Goal: Transaction & Acquisition: Book appointment/travel/reservation

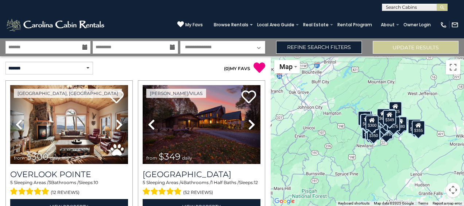
click at [84, 46] on icon at bounding box center [84, 47] width 5 height 5
click at [53, 46] on input "text" at bounding box center [47, 47] width 85 height 13
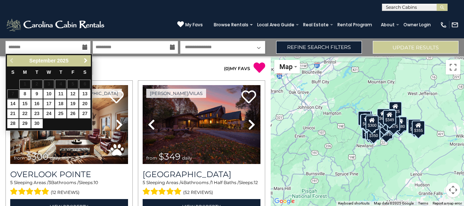
click at [88, 61] on span "Next" at bounding box center [86, 61] width 6 height 6
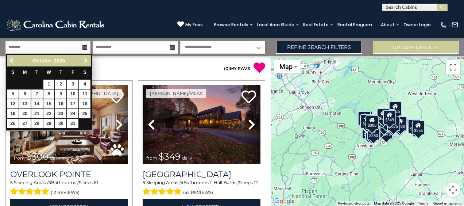
click at [88, 61] on span "Next" at bounding box center [86, 61] width 6 height 6
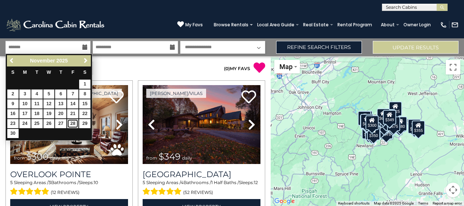
click at [72, 121] on link "28" at bounding box center [72, 123] width 11 height 9
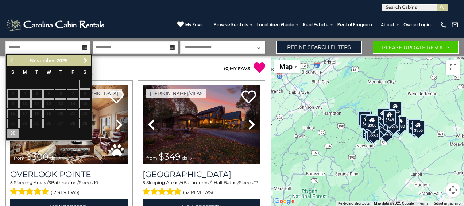
type input "********"
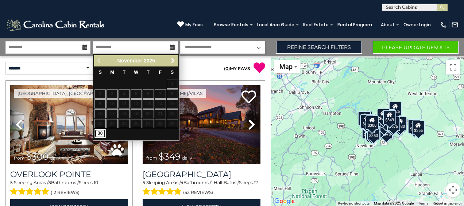
click at [101, 132] on link "30" at bounding box center [100, 133] width 11 height 9
type input "********"
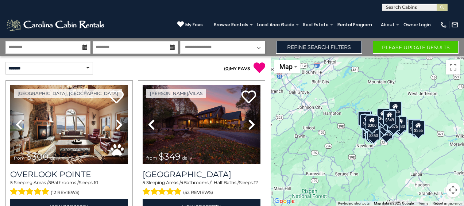
click at [206, 49] on select "**********" at bounding box center [222, 47] width 85 height 13
select select "*"
click at [180, 41] on select "**********" at bounding box center [222, 47] width 85 height 13
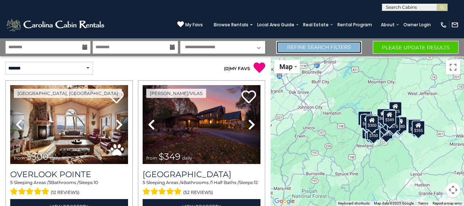
click at [312, 46] on link "Refine Search Filters" at bounding box center [319, 47] width 86 height 13
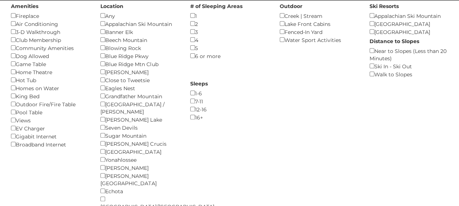
scroll to position [109, 0]
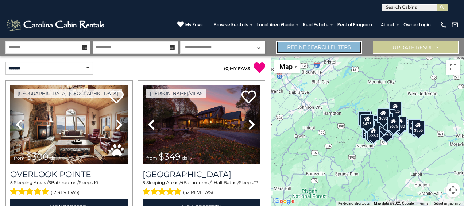
click at [324, 50] on link "Refine Search Filters" at bounding box center [319, 47] width 86 height 13
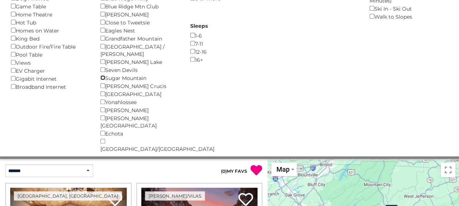
scroll to position [146, 0]
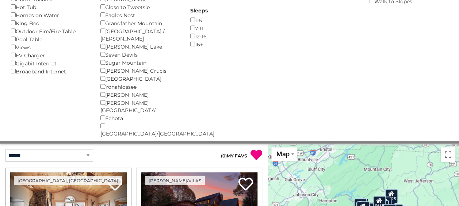
click at [105, 114] on div "Echota ()" at bounding box center [139, 118] width 78 height 8
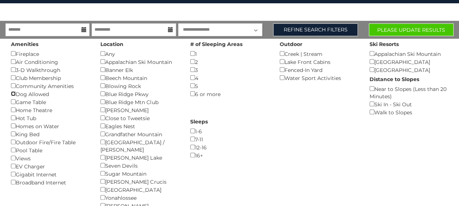
scroll to position [0, 0]
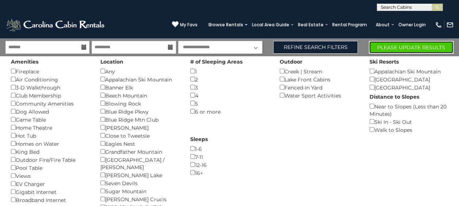
click at [416, 44] on button "Please Update Results" at bounding box center [411, 47] width 85 height 13
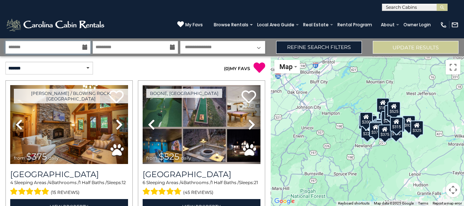
click at [62, 47] on input "text" at bounding box center [47, 47] width 85 height 13
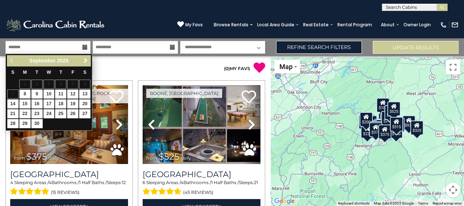
click at [87, 60] on span "Next" at bounding box center [86, 61] width 6 height 6
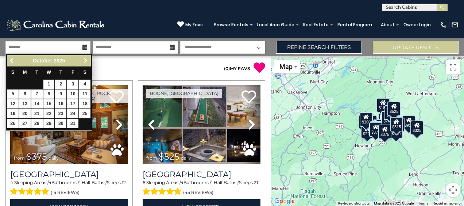
click at [87, 60] on span "Next" at bounding box center [86, 61] width 6 height 6
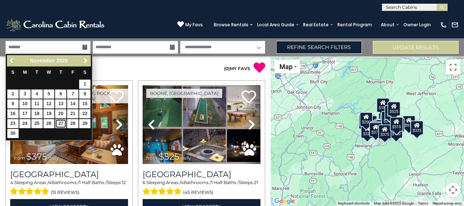
click at [61, 121] on link "27" at bounding box center [60, 123] width 11 height 9
type input "********"
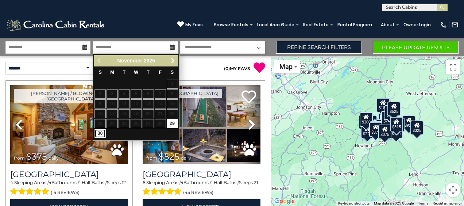
click at [100, 131] on link "30" at bounding box center [100, 133] width 11 height 9
type input "********"
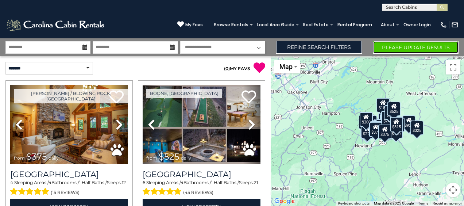
click at [397, 47] on button "Please Update Results" at bounding box center [416, 47] width 86 height 13
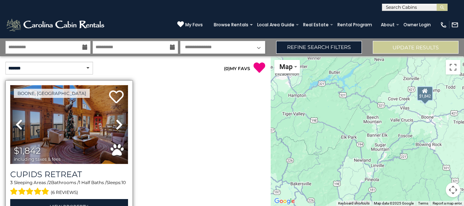
click at [72, 130] on img at bounding box center [69, 124] width 118 height 79
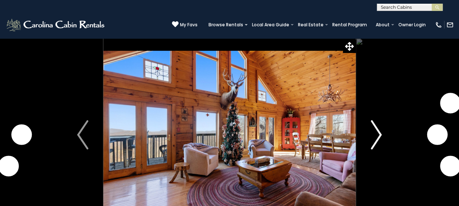
click at [378, 135] on img "Next" at bounding box center [375, 134] width 11 height 29
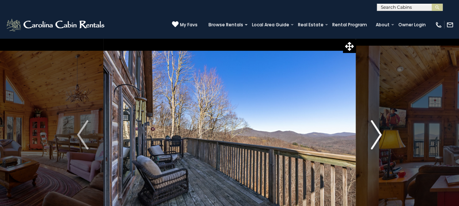
click at [378, 135] on img "Next" at bounding box center [375, 134] width 11 height 29
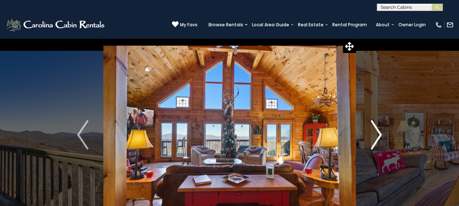
click at [378, 135] on img "Next" at bounding box center [375, 134] width 11 height 29
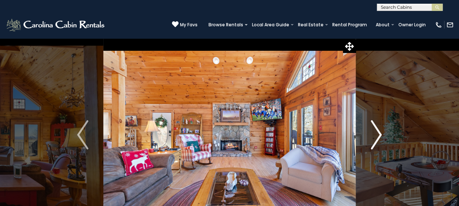
click at [378, 135] on img "Next" at bounding box center [375, 134] width 11 height 29
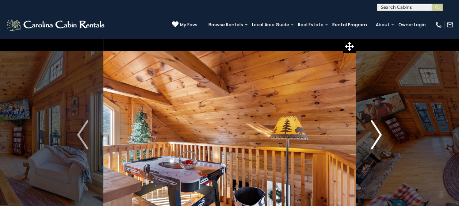
click at [378, 135] on img "Next" at bounding box center [375, 134] width 11 height 29
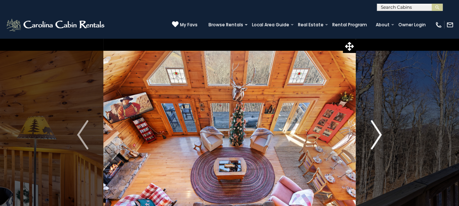
click at [378, 135] on img "Next" at bounding box center [375, 134] width 11 height 29
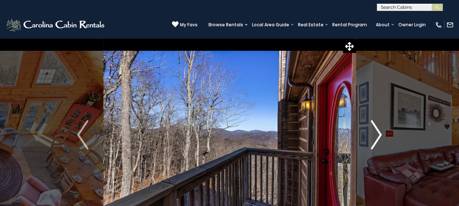
click at [378, 135] on img "Next" at bounding box center [375, 134] width 11 height 29
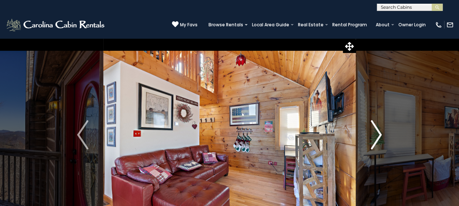
click at [378, 135] on img "Next" at bounding box center [375, 134] width 11 height 29
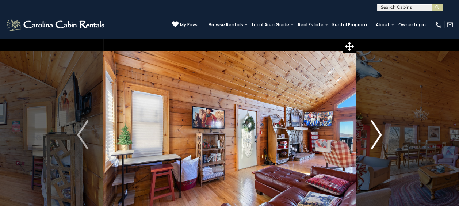
click at [378, 135] on img "Next" at bounding box center [375, 134] width 11 height 29
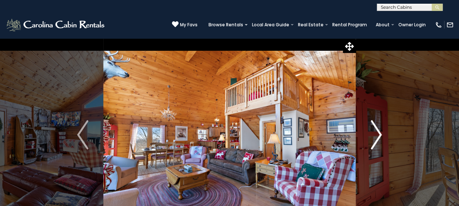
click at [378, 135] on img "Next" at bounding box center [375, 134] width 11 height 29
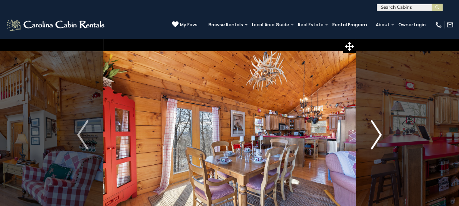
click at [378, 135] on img "Next" at bounding box center [375, 134] width 11 height 29
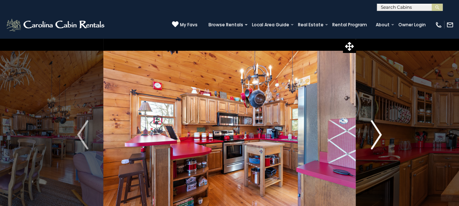
click at [378, 135] on img "Next" at bounding box center [375, 134] width 11 height 29
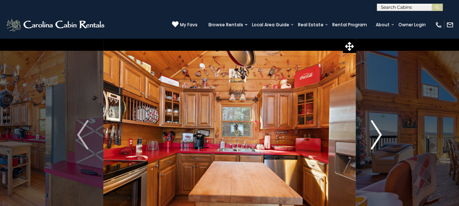
click at [378, 135] on img "Next" at bounding box center [375, 134] width 11 height 29
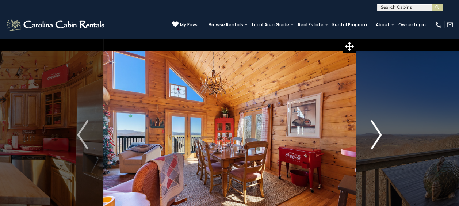
click at [378, 135] on img "Next" at bounding box center [375, 134] width 11 height 29
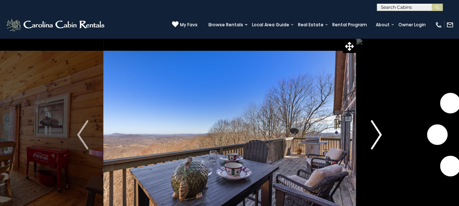
click at [378, 135] on img "Next" at bounding box center [375, 134] width 11 height 29
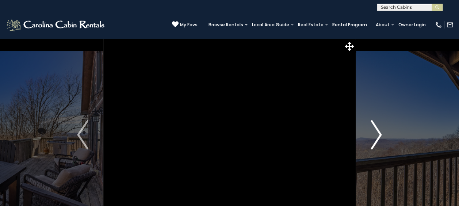
click at [378, 135] on img "Next" at bounding box center [375, 134] width 11 height 29
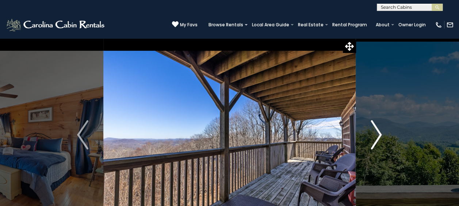
click at [378, 135] on img "Next" at bounding box center [375, 134] width 11 height 29
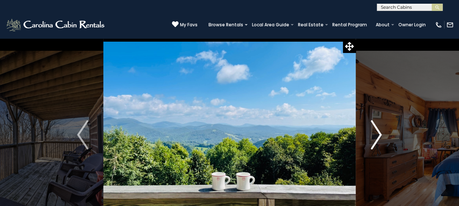
click at [378, 135] on img "Next" at bounding box center [375, 134] width 11 height 29
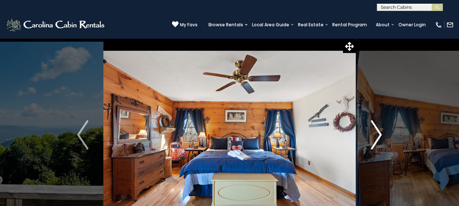
click at [378, 135] on img "Next" at bounding box center [375, 134] width 11 height 29
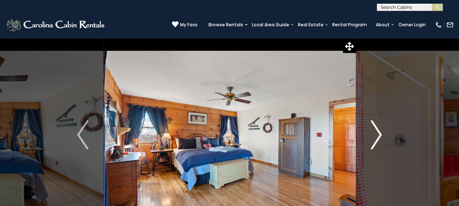
click at [378, 135] on img "Next" at bounding box center [375, 134] width 11 height 29
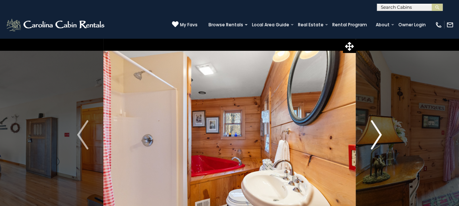
click at [378, 135] on img "Next" at bounding box center [375, 134] width 11 height 29
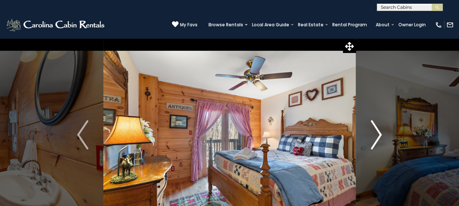
click at [378, 134] on img "Next" at bounding box center [375, 134] width 11 height 29
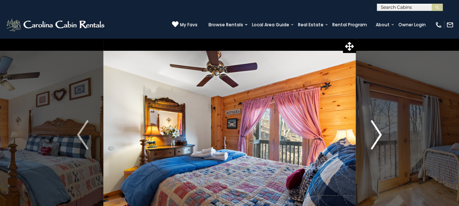
click at [378, 134] on img "Next" at bounding box center [375, 134] width 11 height 29
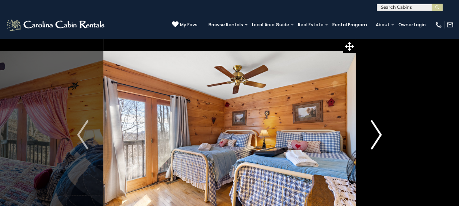
click at [378, 134] on img "Next" at bounding box center [375, 134] width 11 height 29
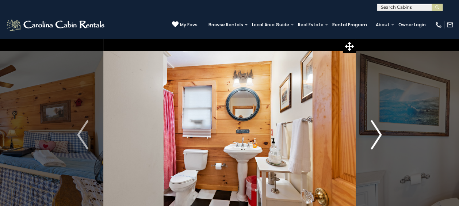
click at [377, 134] on img "Next" at bounding box center [375, 134] width 11 height 29
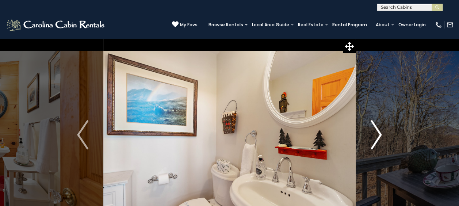
click at [377, 134] on img "Next" at bounding box center [375, 134] width 11 height 29
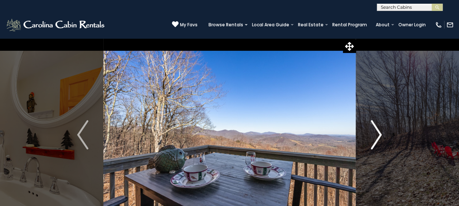
click at [377, 134] on img "Next" at bounding box center [375, 134] width 11 height 29
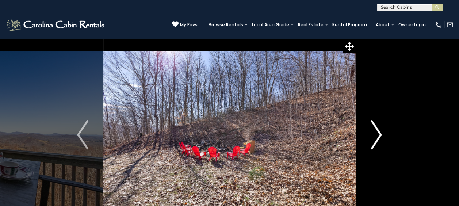
click at [374, 133] on img "Next" at bounding box center [375, 134] width 11 height 29
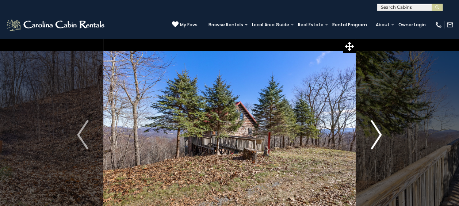
click at [374, 133] on img "Next" at bounding box center [375, 134] width 11 height 29
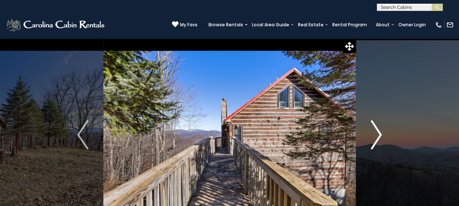
click at [374, 133] on img "Next" at bounding box center [375, 134] width 11 height 29
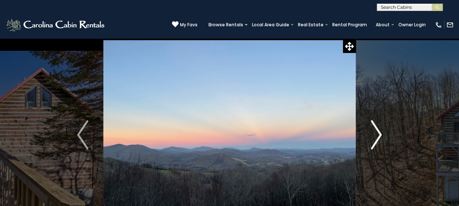
click at [374, 133] on img "Next" at bounding box center [375, 134] width 11 height 29
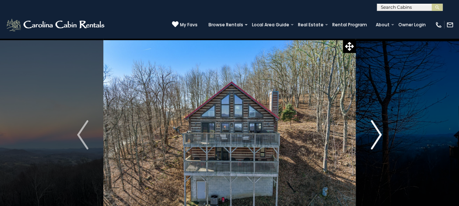
click at [374, 133] on img "Next" at bounding box center [375, 134] width 11 height 29
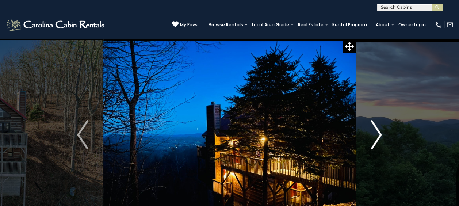
click at [374, 133] on img "Next" at bounding box center [375, 134] width 11 height 29
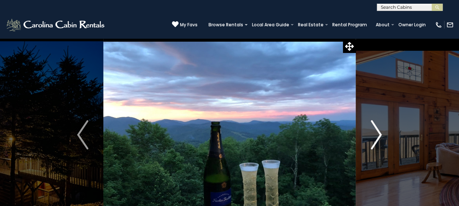
click at [374, 133] on img "Next" at bounding box center [375, 134] width 11 height 29
